Goal: Navigation & Orientation: Go to known website

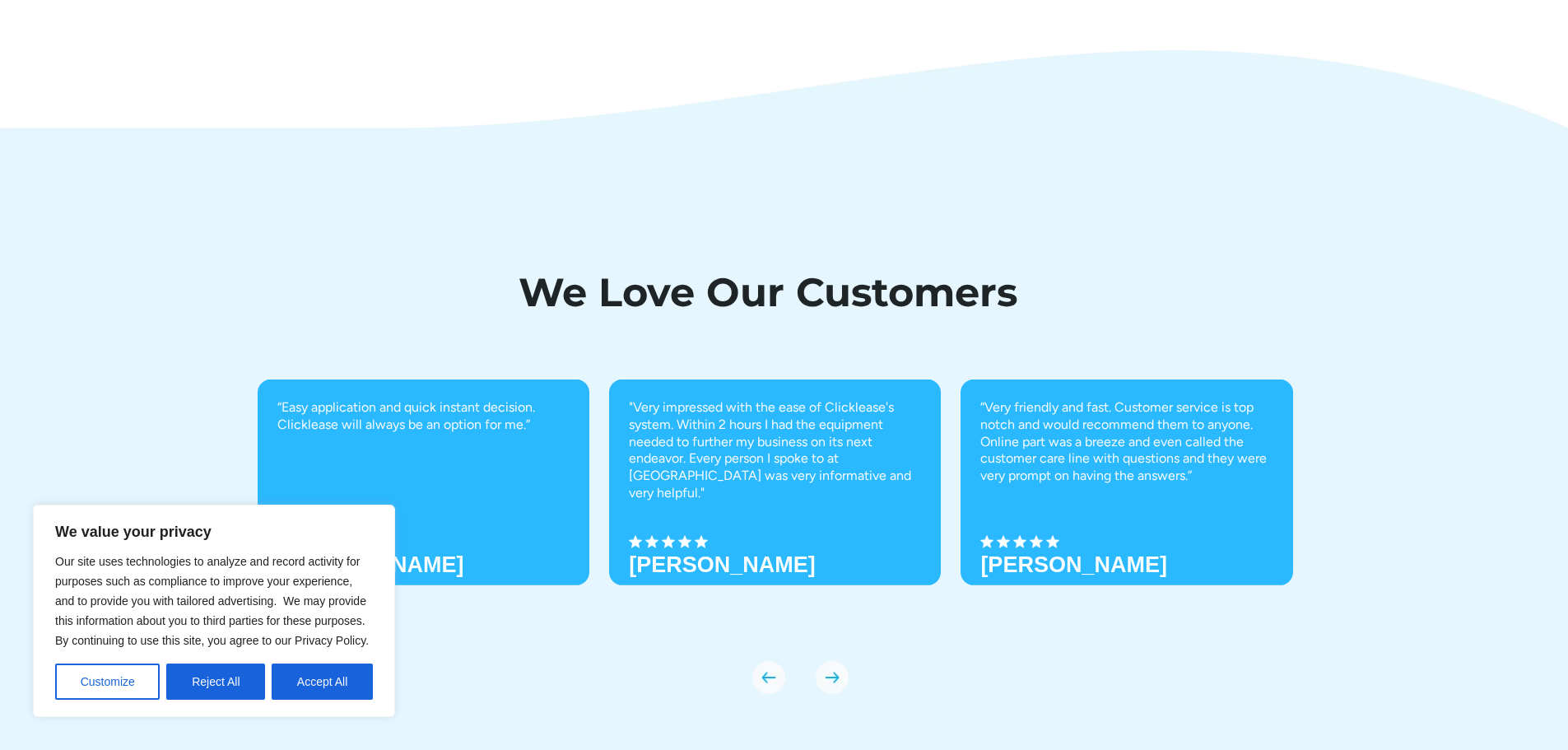
scroll to position [5810, 0]
